Goal: Navigation & Orientation: Go to known website

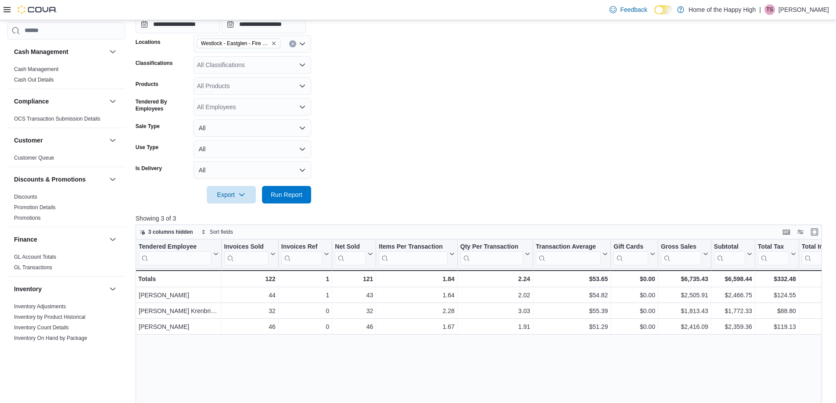
scroll to position [502, 0]
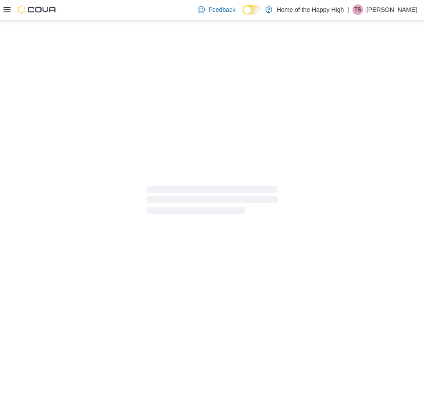
click at [397, 11] on p "Tynica Schmode" at bounding box center [392, 9] width 50 height 11
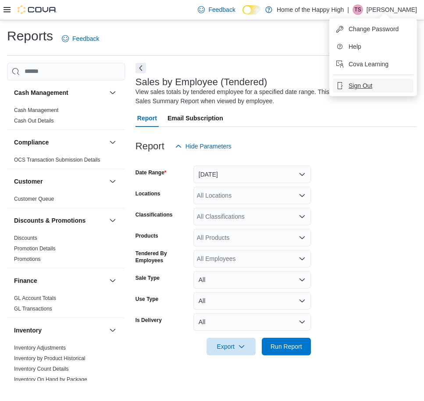
click at [358, 90] on span "Sign Out" at bounding box center [361, 85] width 24 height 9
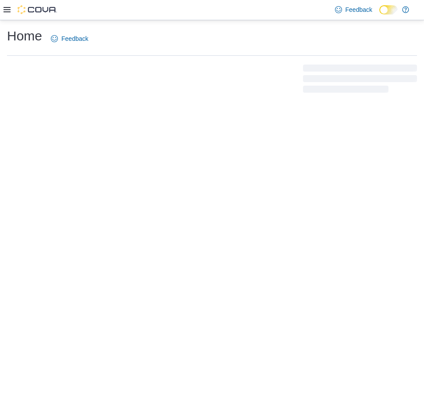
click at [5, 9] on icon at bounding box center [7, 9] width 7 height 7
